Goal: Information Seeking & Learning: Learn about a topic

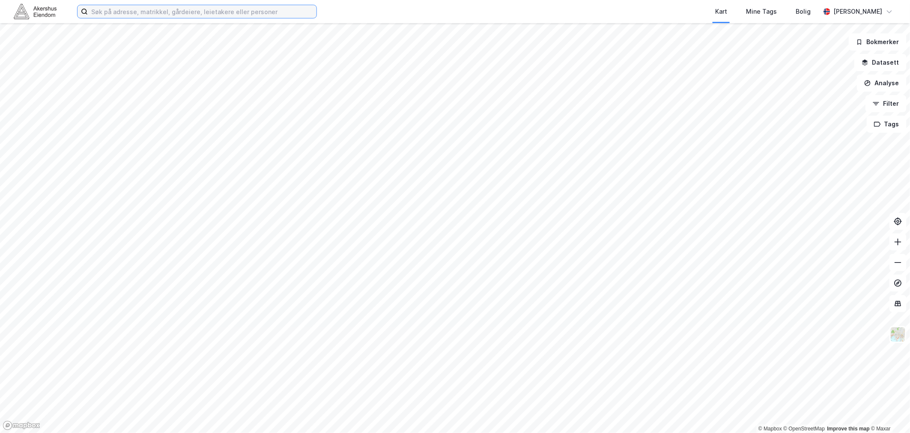
click at [100, 10] on input at bounding box center [202, 11] width 229 height 13
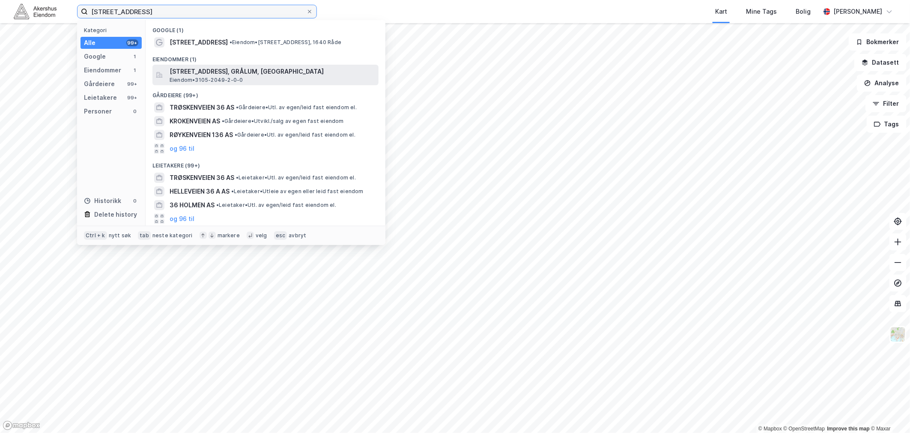
type input "[STREET_ADDRESS]"
click at [234, 71] on span "[STREET_ADDRESS], GRÅLUM, [GEOGRAPHIC_DATA]" at bounding box center [273, 71] width 206 height 10
